Goal: Information Seeking & Learning: Learn about a topic

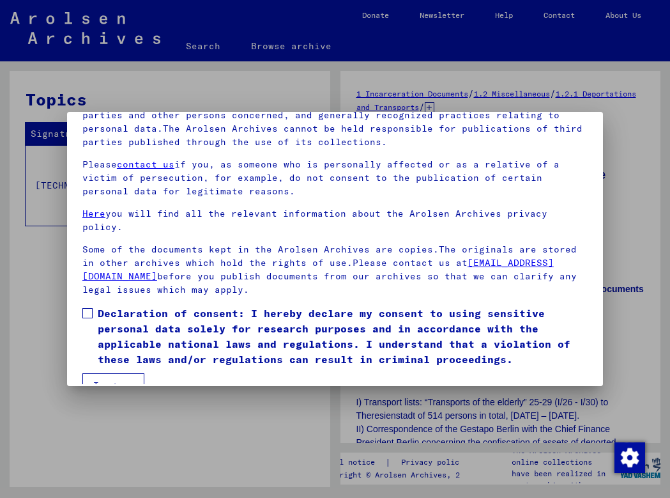
scroll to position [114, 0]
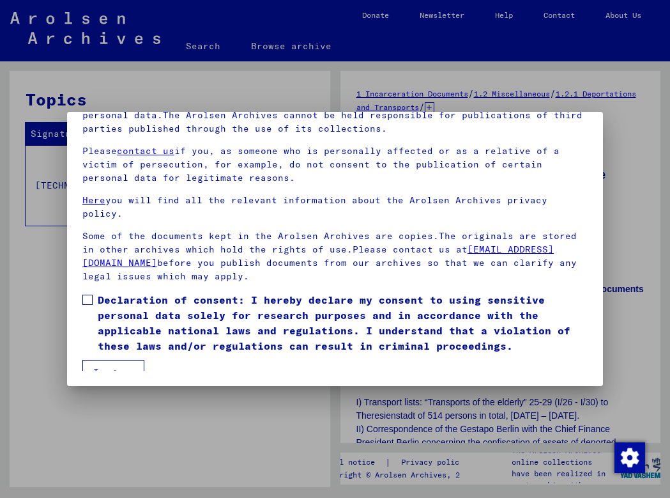
drag, startPoint x: 81, startPoint y: 283, endPoint x: 84, endPoint y: 302, distance: 18.8
click at [81, 283] on mat-dialog-content "Our terms of use were established by the international commission, which is the…" at bounding box center [335, 208] width 536 height 323
click at [84, 295] on span at bounding box center [87, 300] width 10 height 10
click at [131, 360] on button "I agree" at bounding box center [113, 372] width 62 height 24
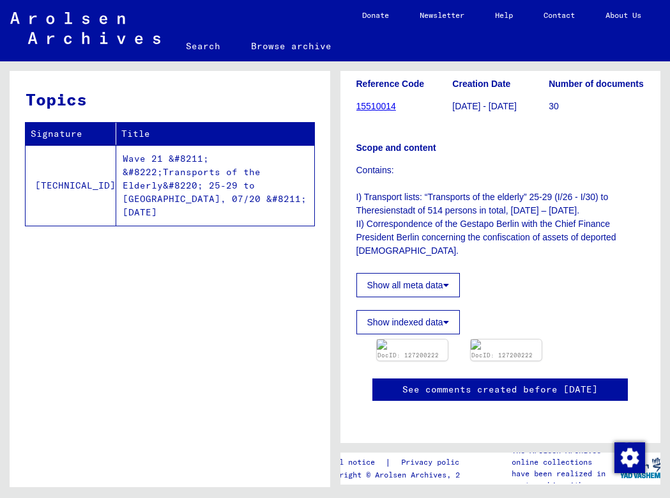
scroll to position [345, 0]
click at [422, 339] on img at bounding box center [412, 344] width 75 height 11
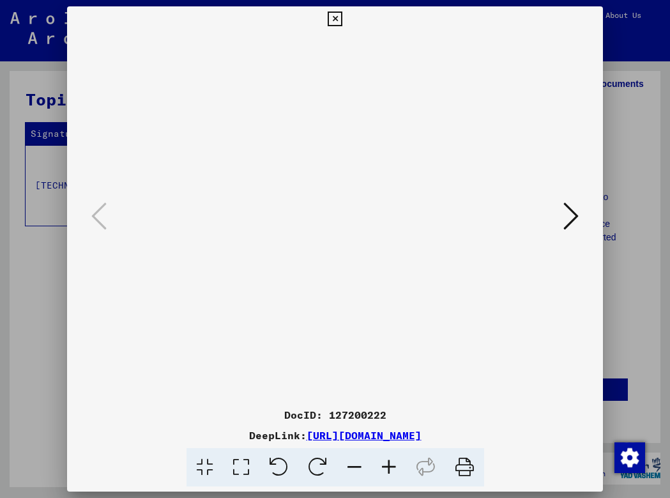
click at [394, 471] on icon at bounding box center [389, 467] width 35 height 39
click at [394, 470] on icon at bounding box center [389, 467] width 35 height 39
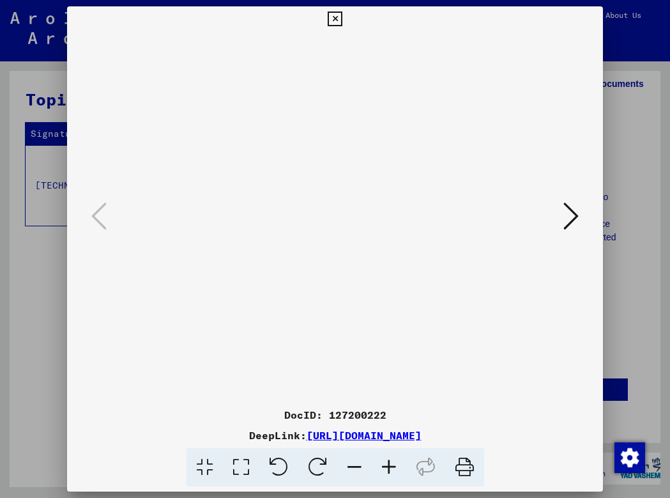
click at [394, 470] on icon at bounding box center [389, 467] width 35 height 39
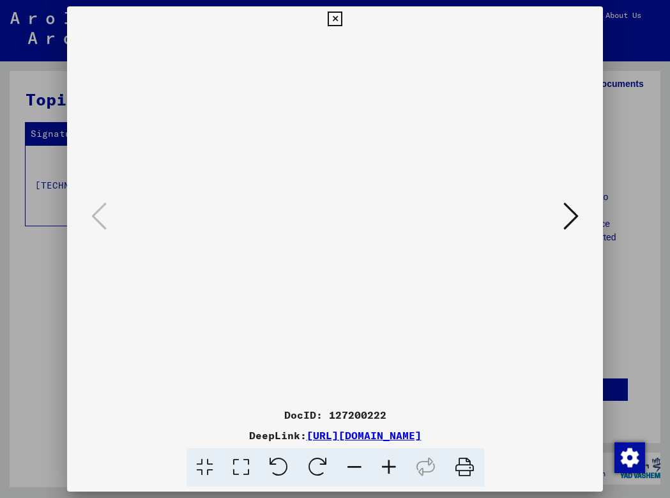
click at [394, 470] on icon at bounding box center [389, 467] width 35 height 39
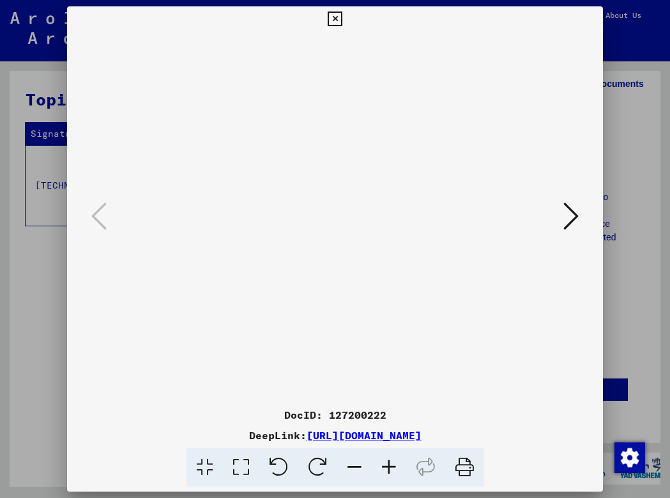
scroll to position [0, 78]
drag, startPoint x: 420, startPoint y: 244, endPoint x: 179, endPoint y: 247, distance: 241.5
click at [335, 247] on img at bounding box center [335, 456] width 0 height 849
drag, startPoint x: 404, startPoint y: 240, endPoint x: 79, endPoint y: 235, distance: 325.3
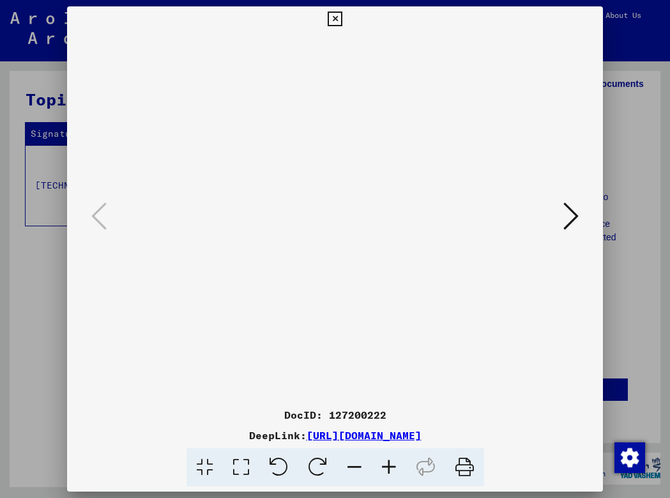
click at [79, 235] on div at bounding box center [335, 217] width 536 height 370
drag, startPoint x: 476, startPoint y: 242, endPoint x: 469, endPoint y: 240, distance: 7.3
click at [335, 240] on img at bounding box center [335, 456] width 0 height 849
drag, startPoint x: 489, startPoint y: 330, endPoint x: 458, endPoint y: 226, distance: 108.6
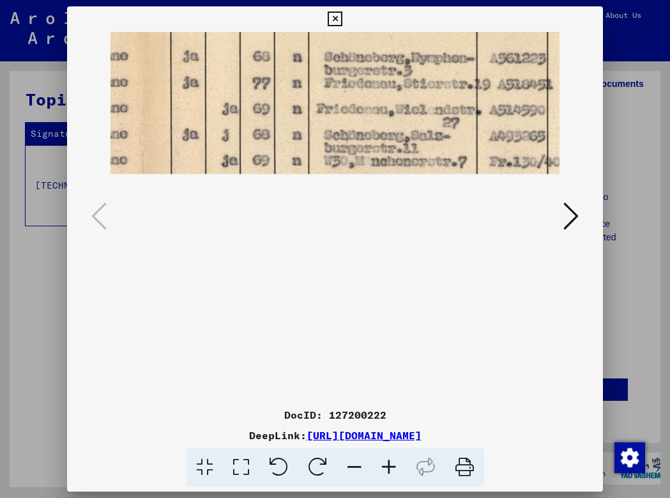
scroll to position [162, 606]
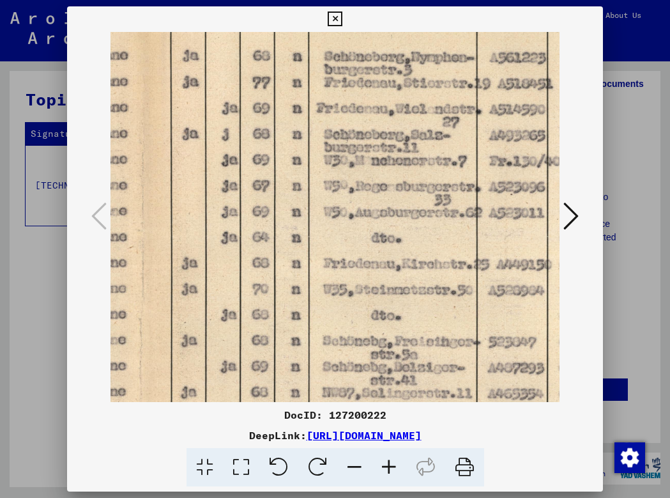
drag, startPoint x: 444, startPoint y: 330, endPoint x: 442, endPoint y: 278, distance: 52.5
click at [442, 278] on img at bounding box center [130, 294] width 1250 height 849
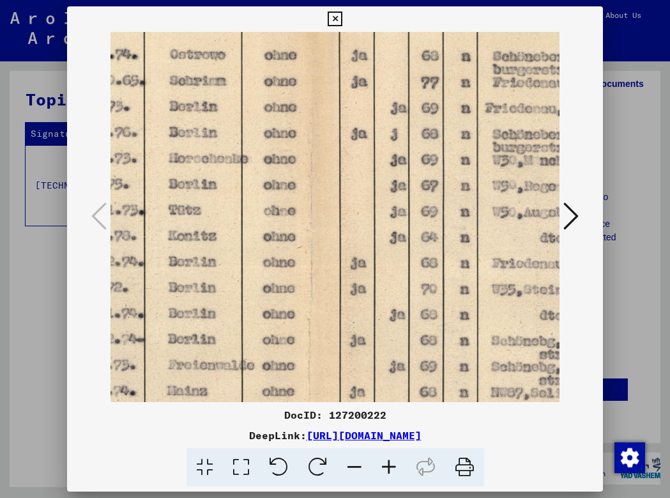
drag, startPoint x: 390, startPoint y: 264, endPoint x: 564, endPoint y: 264, distance: 174.4
click at [564, 264] on div at bounding box center [335, 217] width 536 height 370
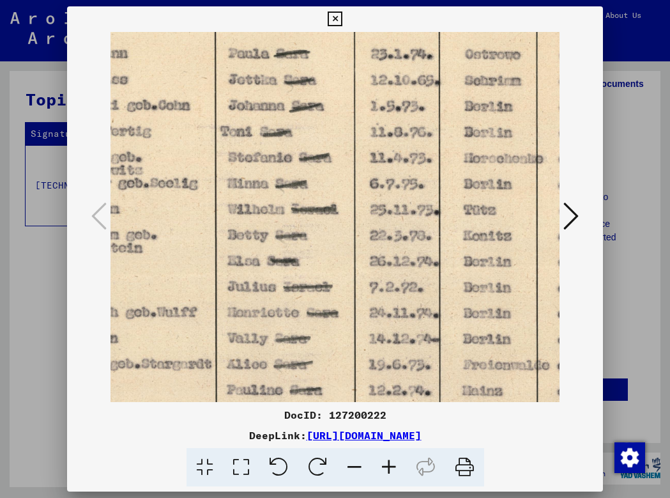
drag, startPoint x: 308, startPoint y: 275, endPoint x: 575, endPoint y: 277, distance: 267.1
click at [603, 275] on div at bounding box center [335, 217] width 536 height 370
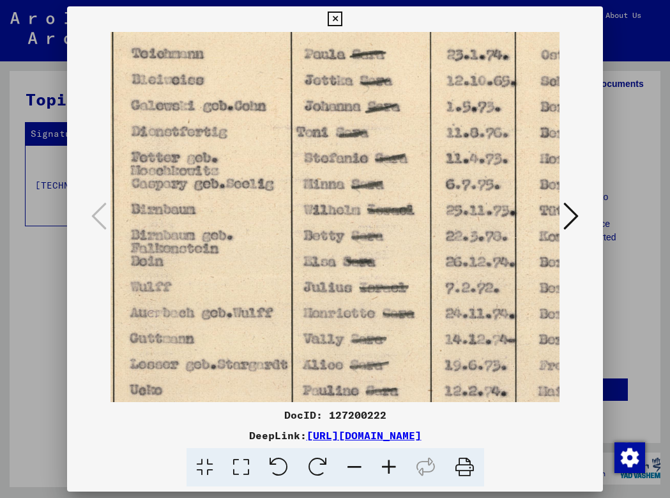
scroll to position [161, 0]
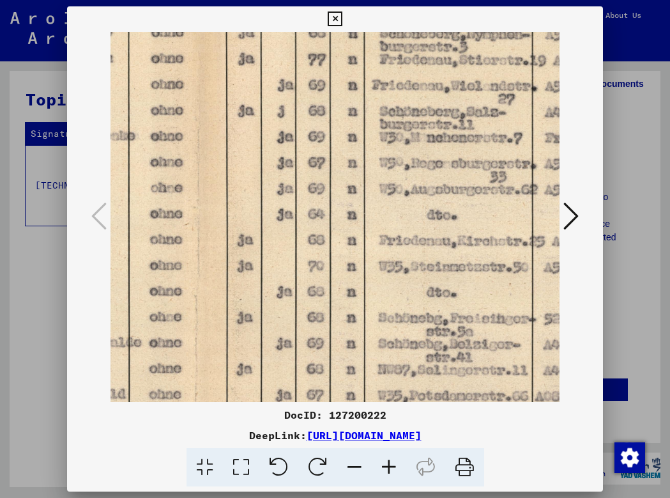
drag, startPoint x: 396, startPoint y: 277, endPoint x: 1, endPoint y: 259, distance: 395.3
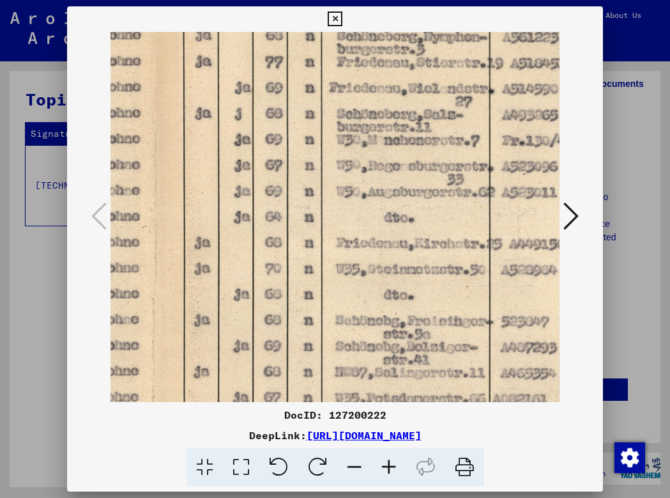
scroll to position [182, 598]
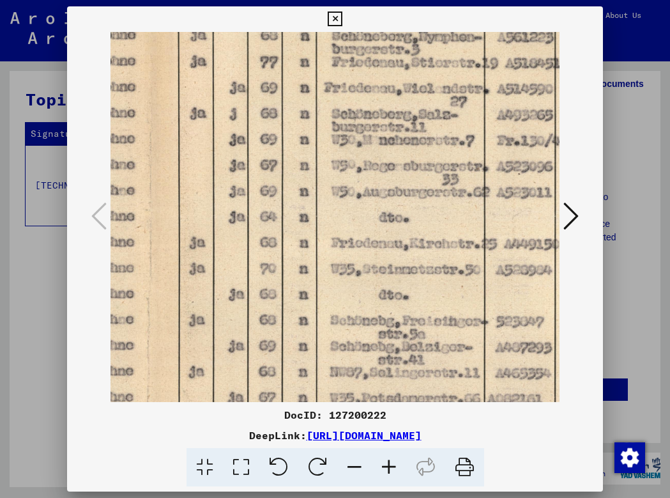
drag, startPoint x: 415, startPoint y: 257, endPoint x: 369, endPoint y: 257, distance: 46.0
click at [369, 257] on img at bounding box center [137, 274] width 1250 height 849
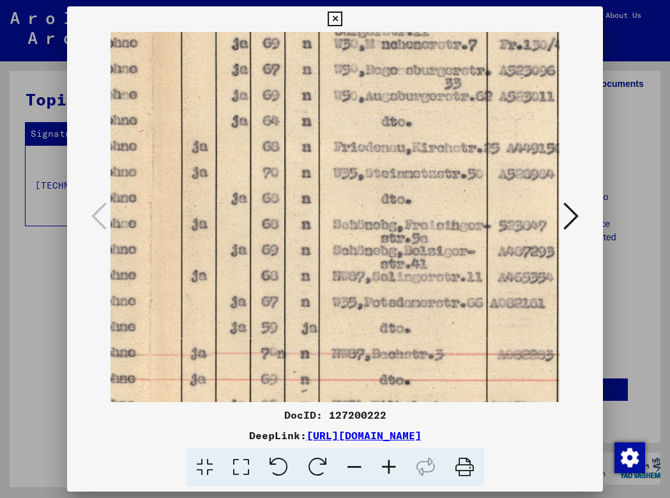
drag, startPoint x: 460, startPoint y: 339, endPoint x: 463, endPoint y: 236, distance: 102.9
click at [463, 234] on img at bounding box center [140, 178] width 1250 height 849
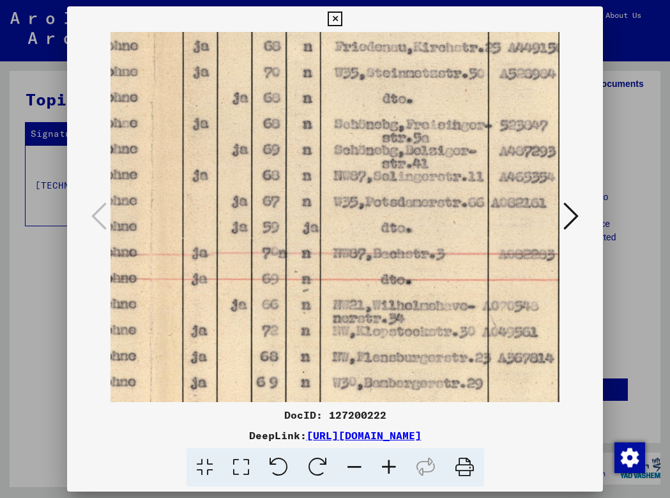
drag, startPoint x: 453, startPoint y: 341, endPoint x: 454, endPoint y: 249, distance: 92.0
click at [454, 249] on img at bounding box center [141, 78] width 1250 height 849
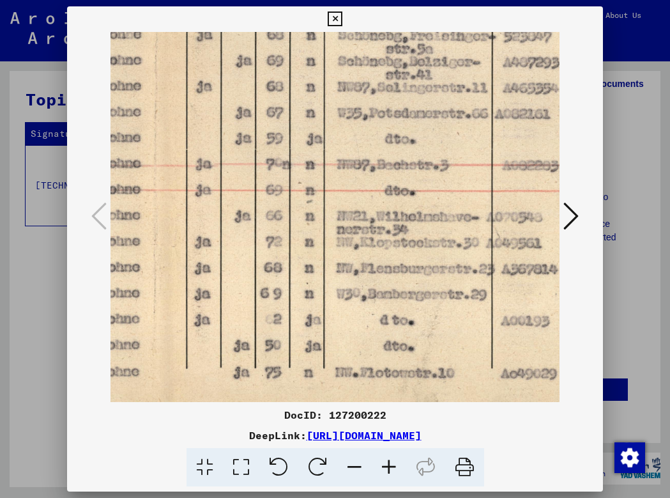
scroll to position [479, 590]
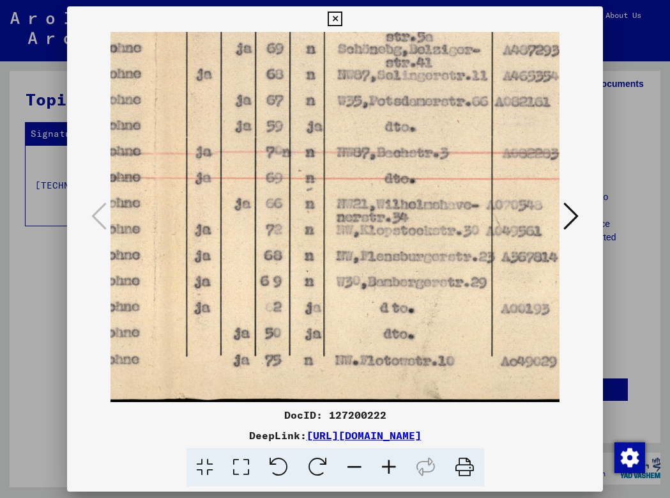
drag, startPoint x: 459, startPoint y: 346, endPoint x: 463, endPoint y: 234, distance: 111.9
click at [466, 466] on icon at bounding box center [464, 467] width 39 height 39
click at [342, 17] on icon at bounding box center [335, 19] width 15 height 15
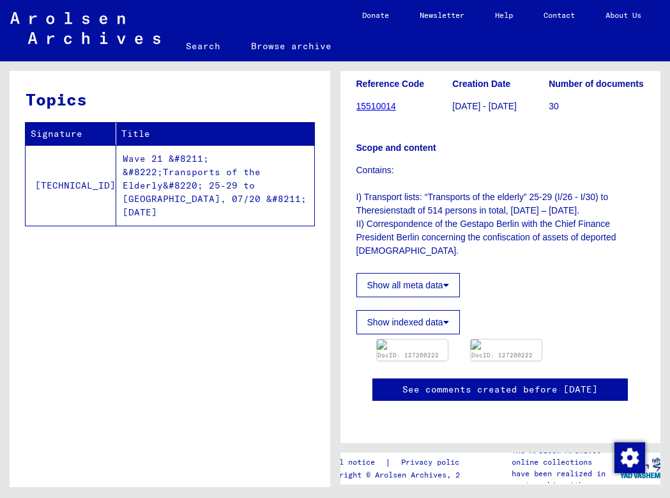
scroll to position [402, 0]
